Goal: Task Accomplishment & Management: Use online tool/utility

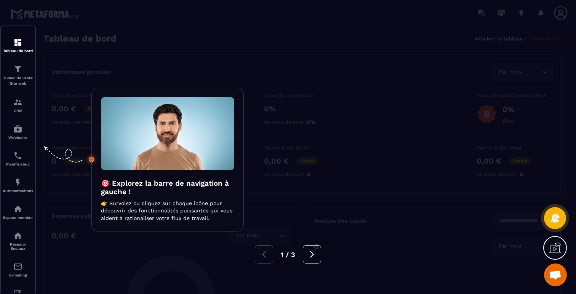
click at [369, 71] on div at bounding box center [288, 147] width 576 height 294
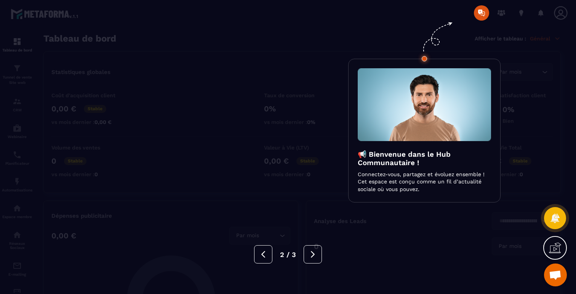
click at [360, 55] on div at bounding box center [288, 147] width 576 height 294
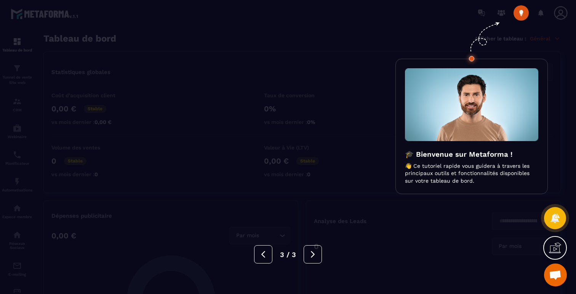
click at [355, 59] on div at bounding box center [288, 147] width 576 height 294
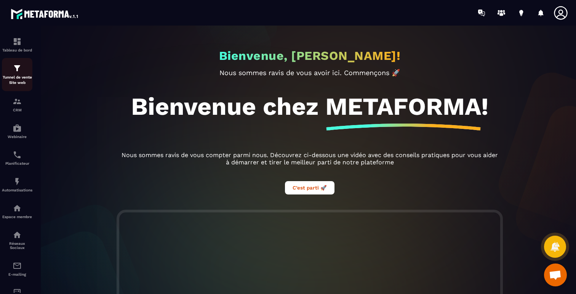
click at [19, 71] on img at bounding box center [17, 68] width 9 height 9
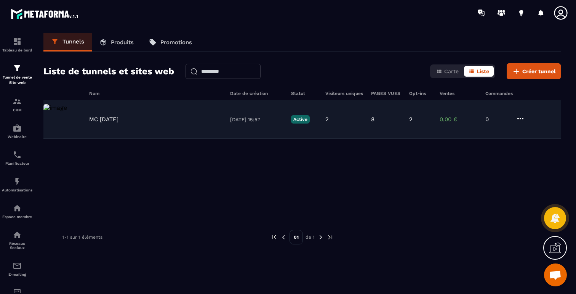
click at [524, 119] on icon at bounding box center [520, 118] width 9 height 9
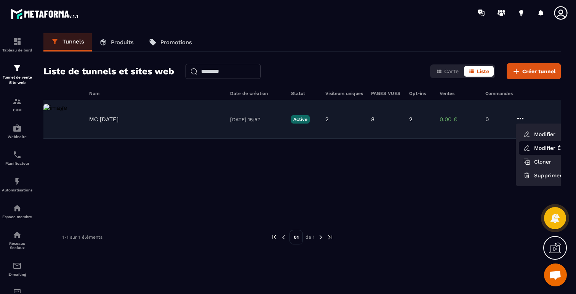
click at [545, 150] on link "Modifier Étapes" at bounding box center [549, 148] width 61 height 14
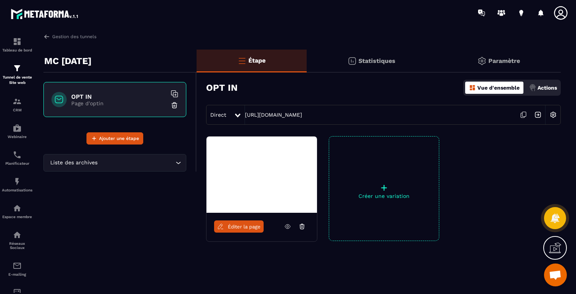
click at [500, 61] on p "Paramètre" at bounding box center [505, 60] width 32 height 7
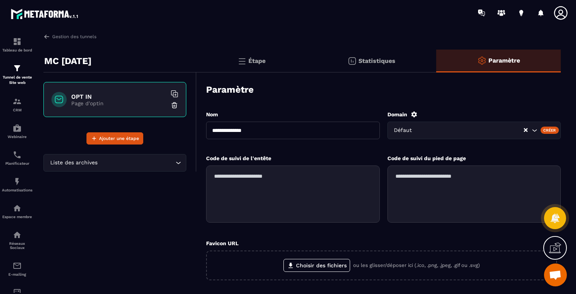
click at [248, 60] on div "Étape" at bounding box center [252, 61] width 110 height 23
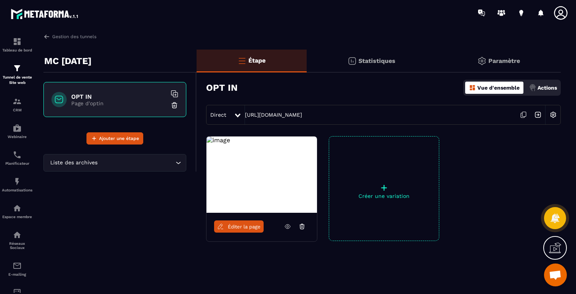
click at [244, 227] on span "Éditer la page" at bounding box center [244, 227] width 33 height 6
